Goal: Task Accomplishment & Management: Manage account settings

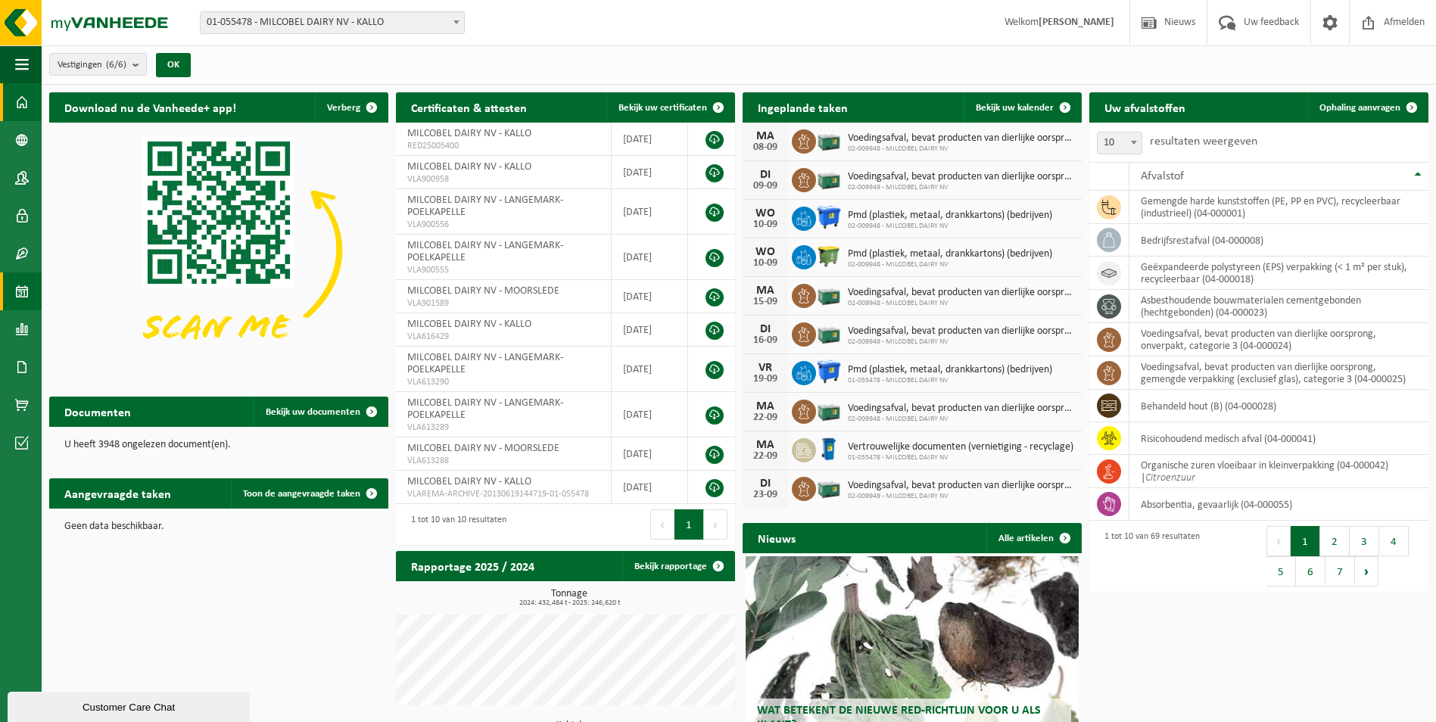
click at [21, 280] on span at bounding box center [22, 292] width 14 height 38
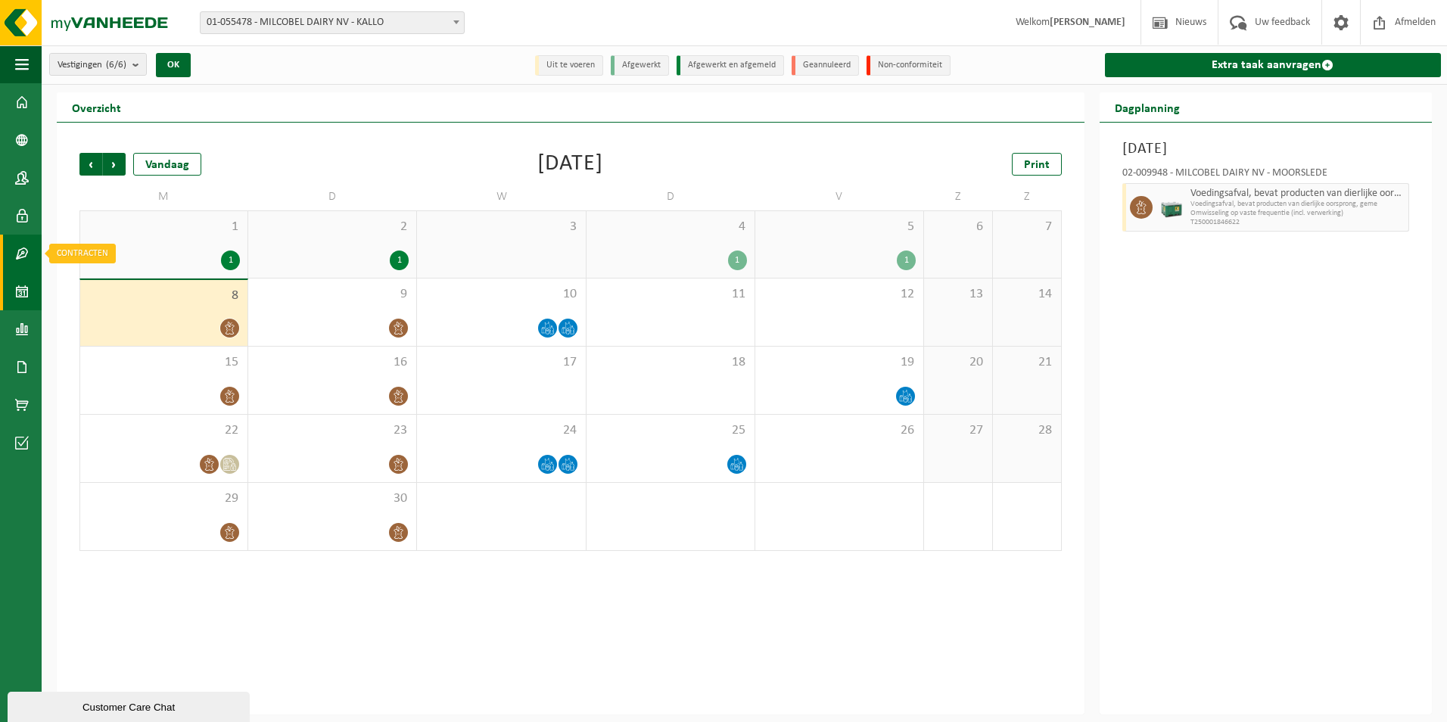
click at [10, 258] on link "Contracten" at bounding box center [21, 254] width 42 height 38
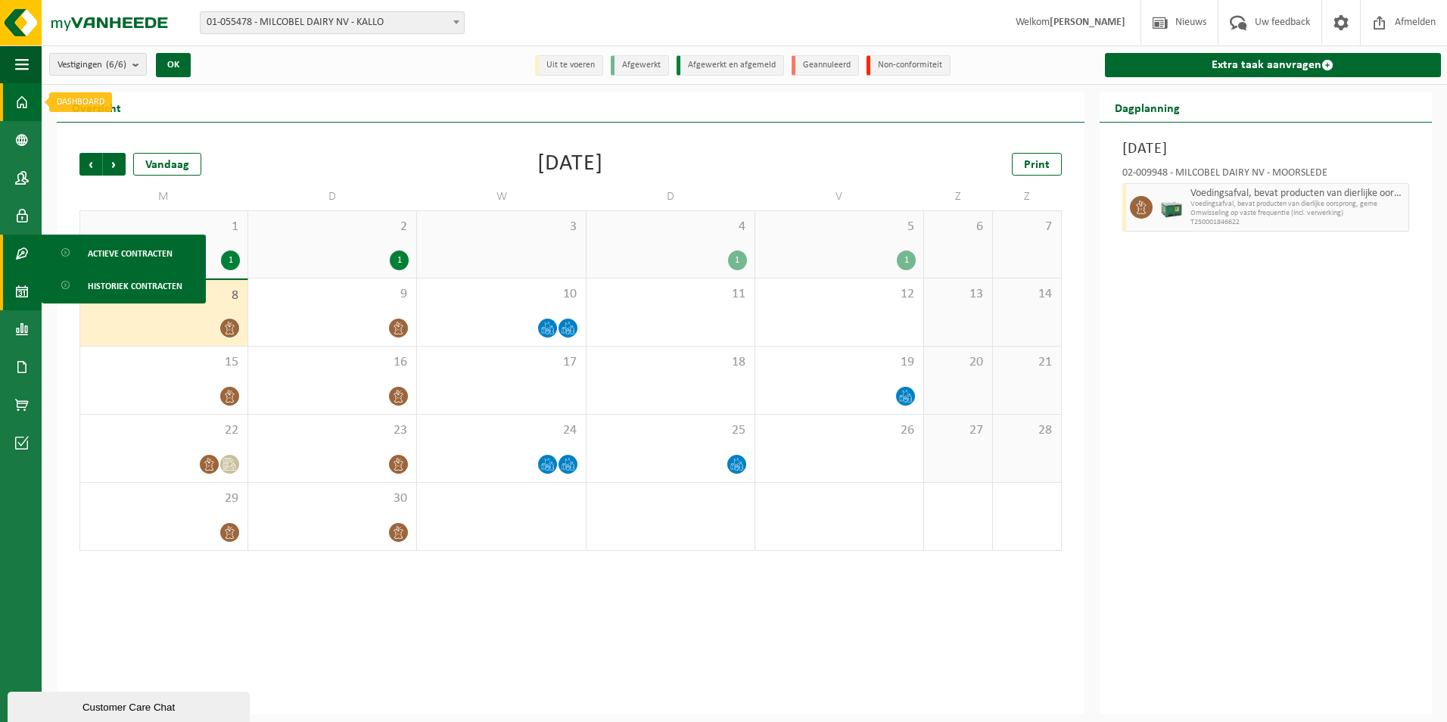
click at [22, 96] on span at bounding box center [22, 102] width 14 height 38
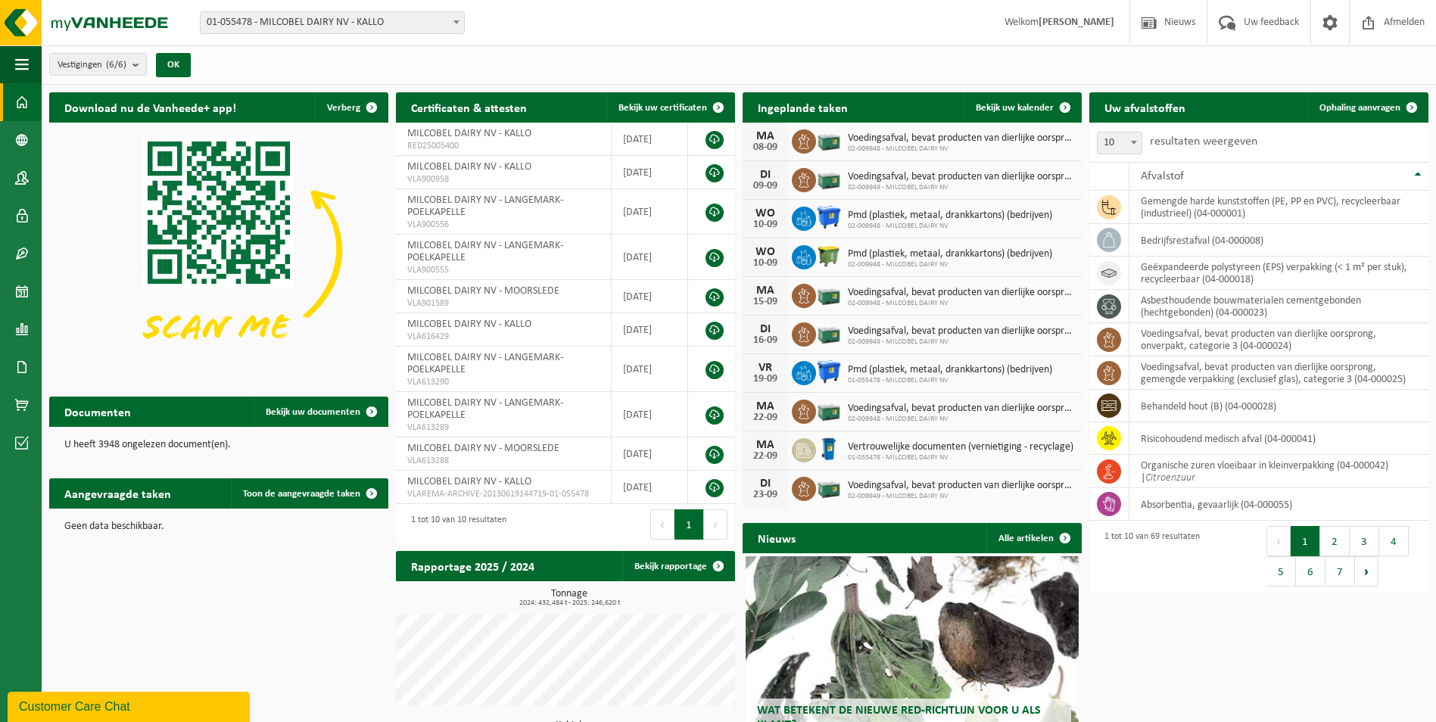
click at [442, 11] on div "Vestiging: 01-055478 - MILCOBEL DAIRY NV - KALLO 10-889705 - MILCOBEL DAIRY - F…" at bounding box center [718, 23] width 1436 height 46
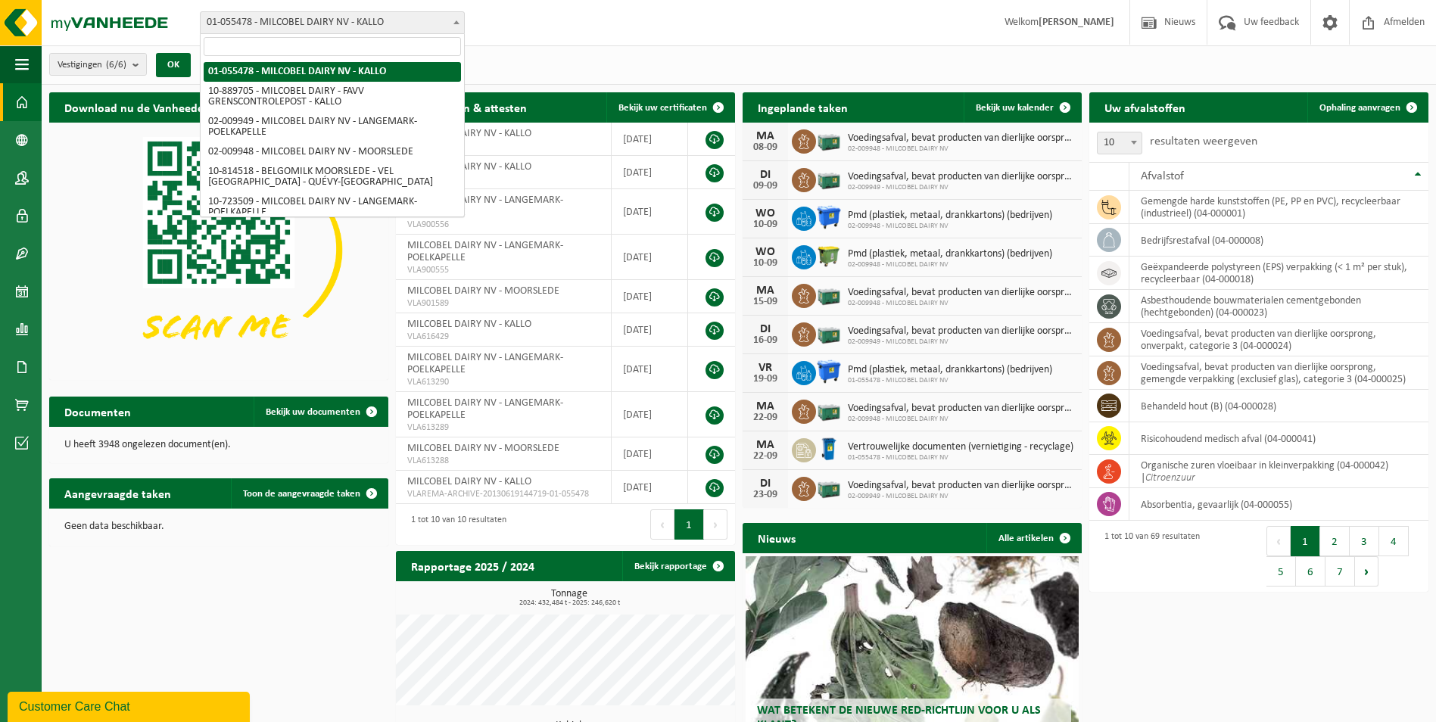
click at [442, 16] on span "01-055478 - MILCOBEL DAIRY NV - KALLO" at bounding box center [332, 22] width 263 height 21
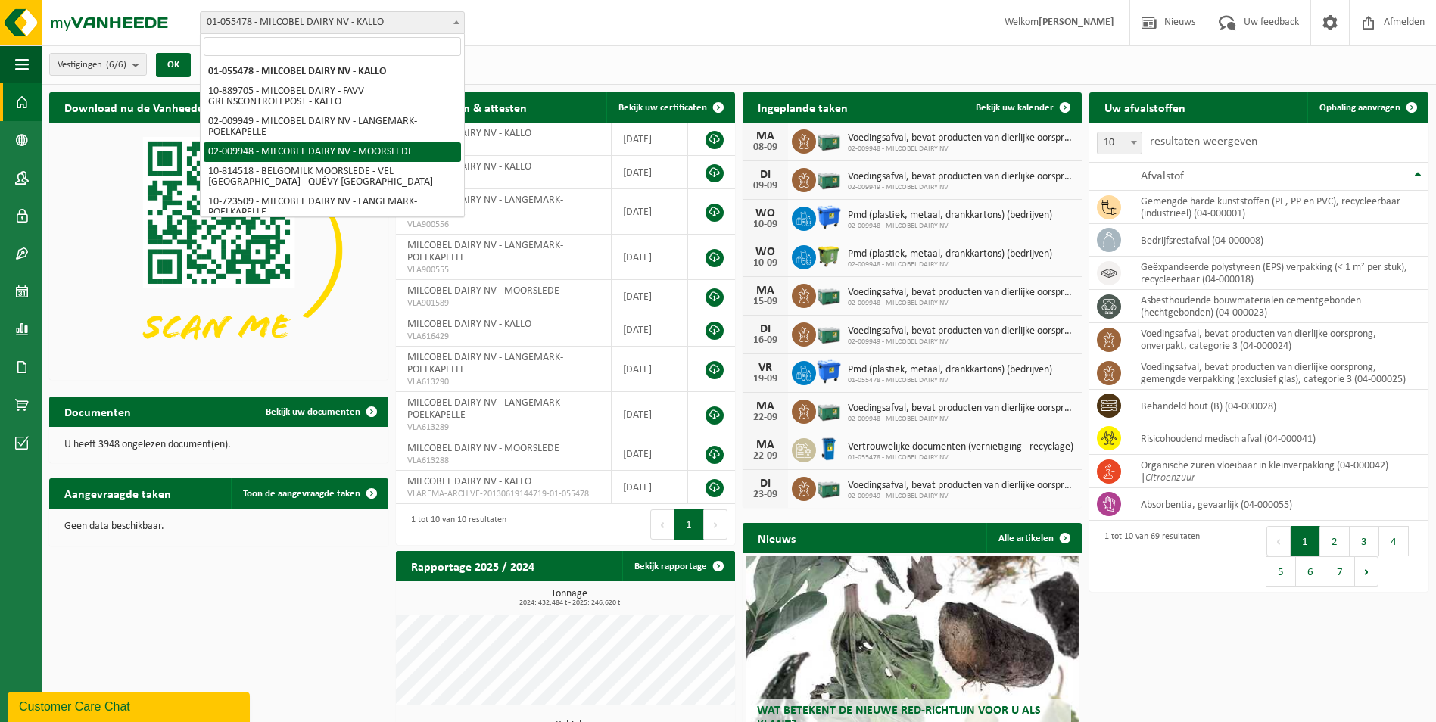
select select "1949"
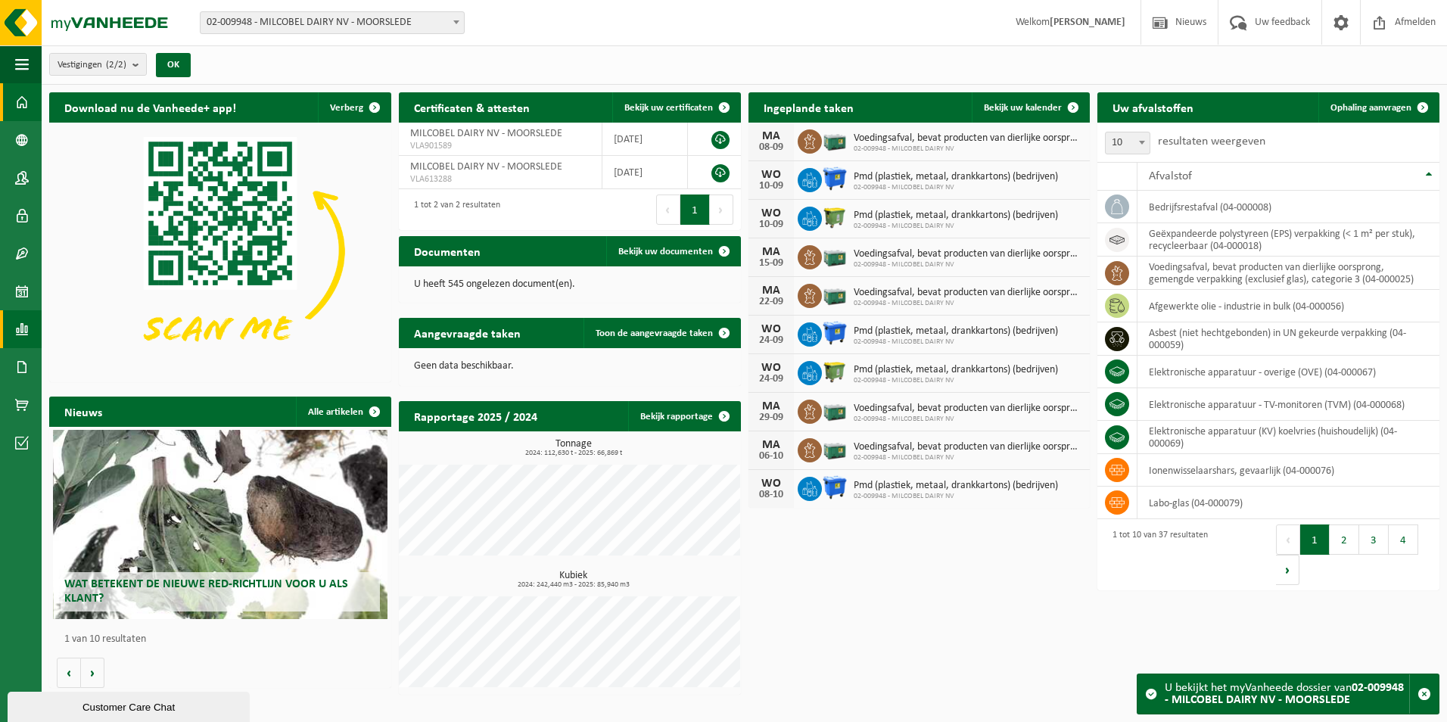
click at [16, 334] on span at bounding box center [22, 329] width 14 height 38
click at [117, 350] on span "In lijstvorm" at bounding box center [114, 361] width 53 height 29
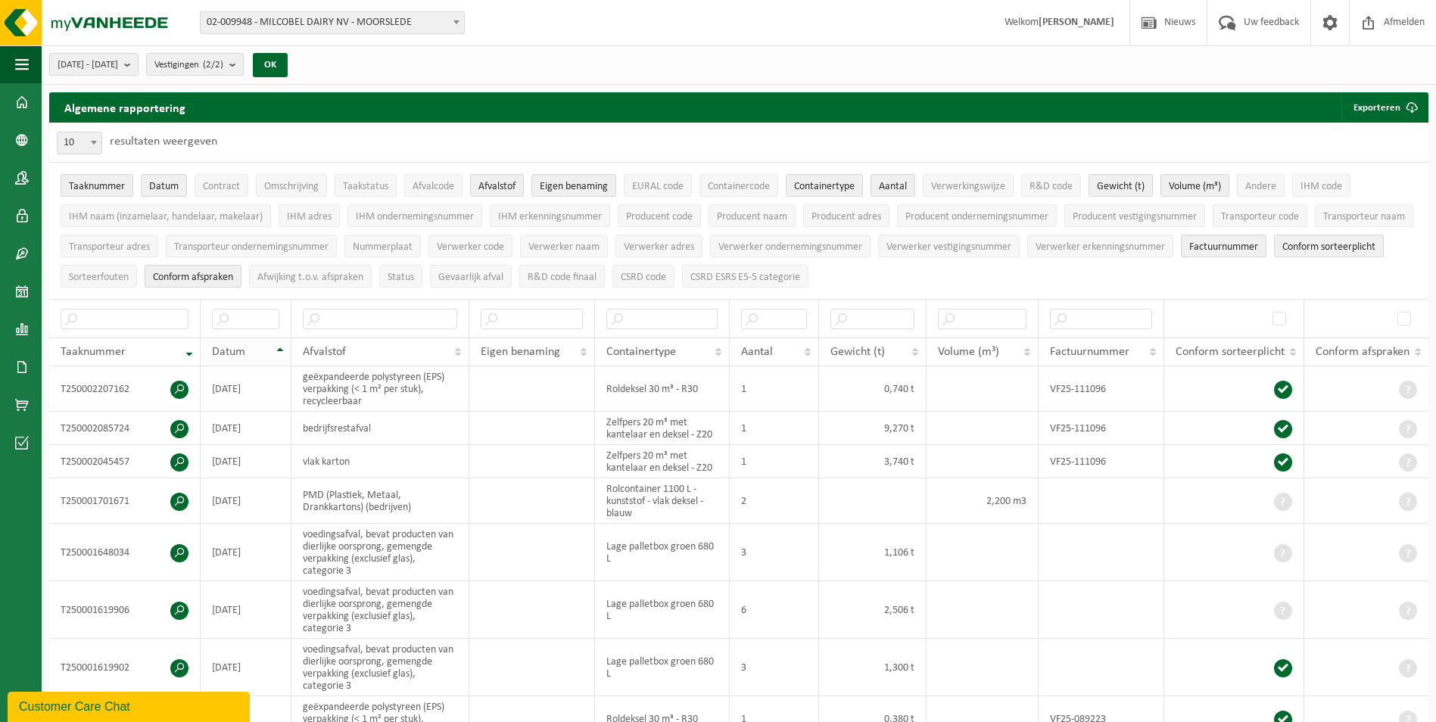
click at [277, 347] on th "Datum" at bounding box center [246, 352] width 91 height 29
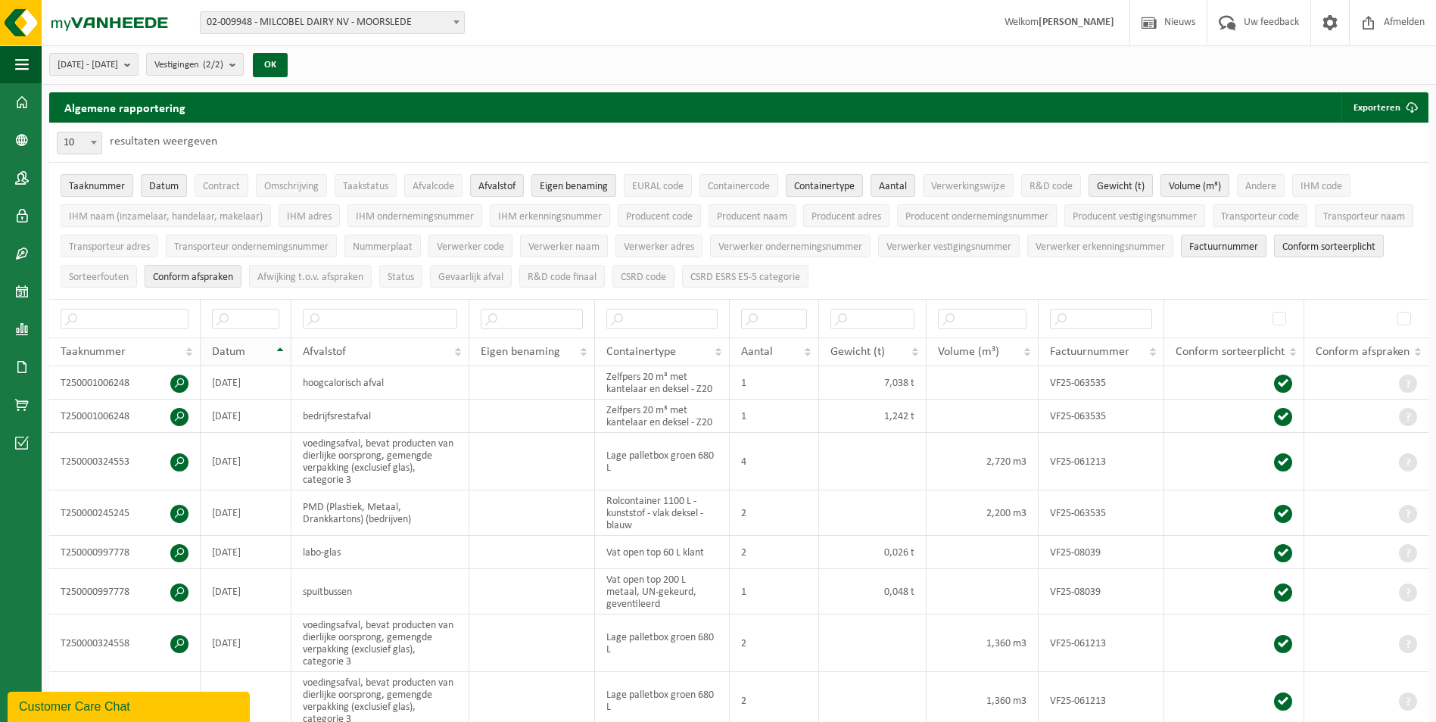
click at [277, 347] on th "Datum" at bounding box center [246, 352] width 91 height 29
